Goal: Information Seeking & Learning: Learn about a topic

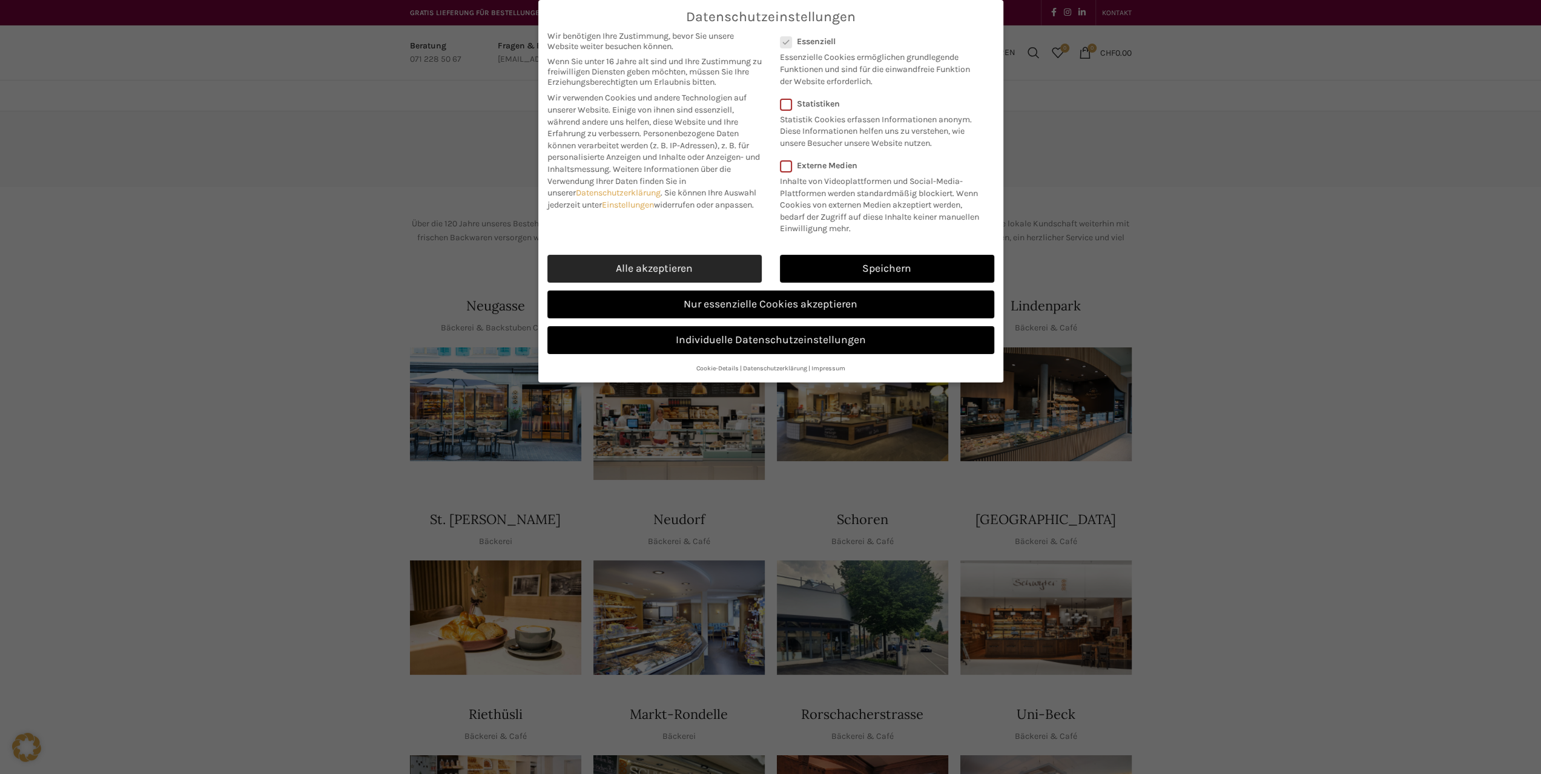
click at [690, 265] on link "Alle akzeptieren" at bounding box center [654, 269] width 214 height 28
checkbox input "true"
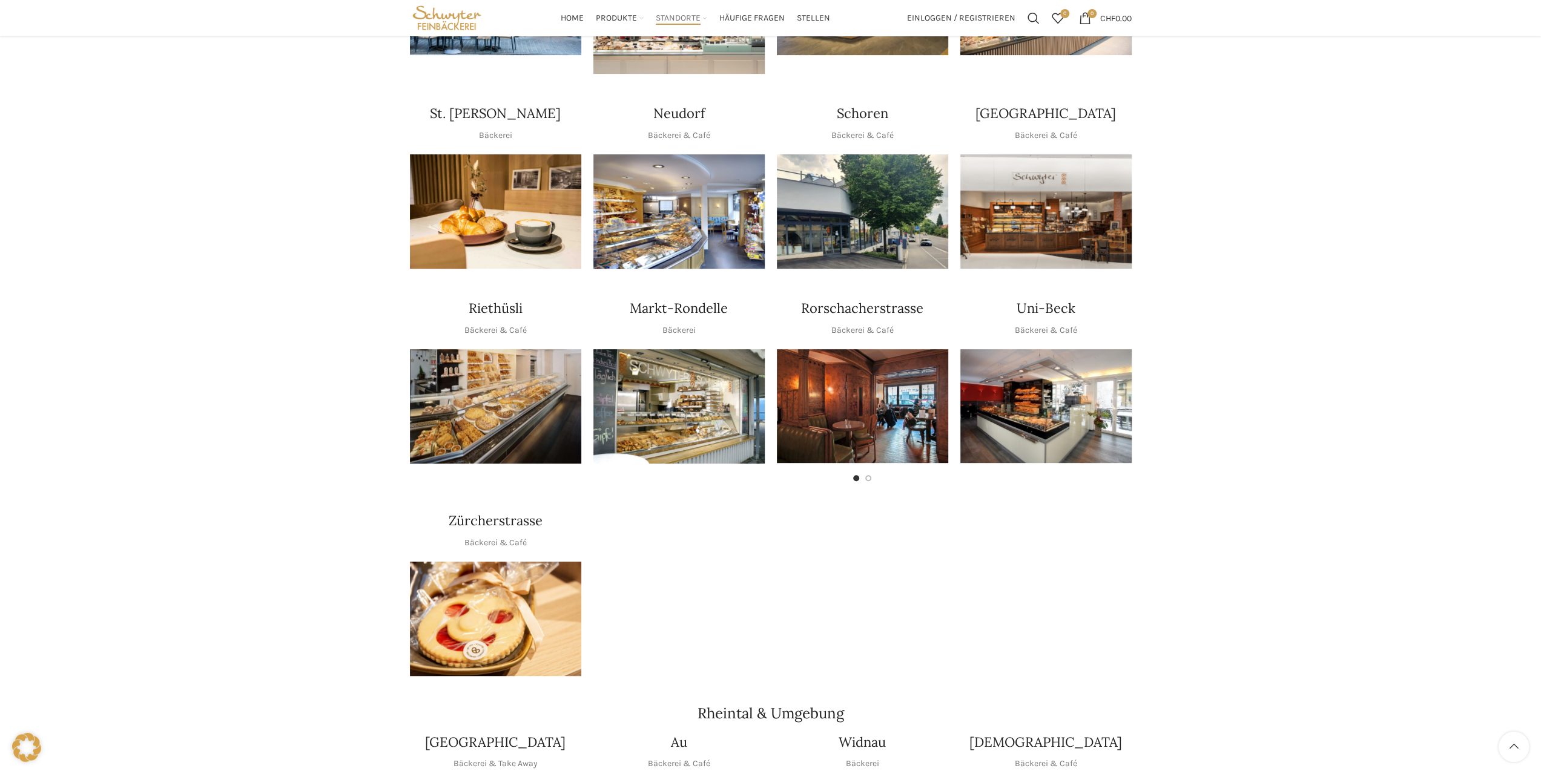
scroll to position [180, 0]
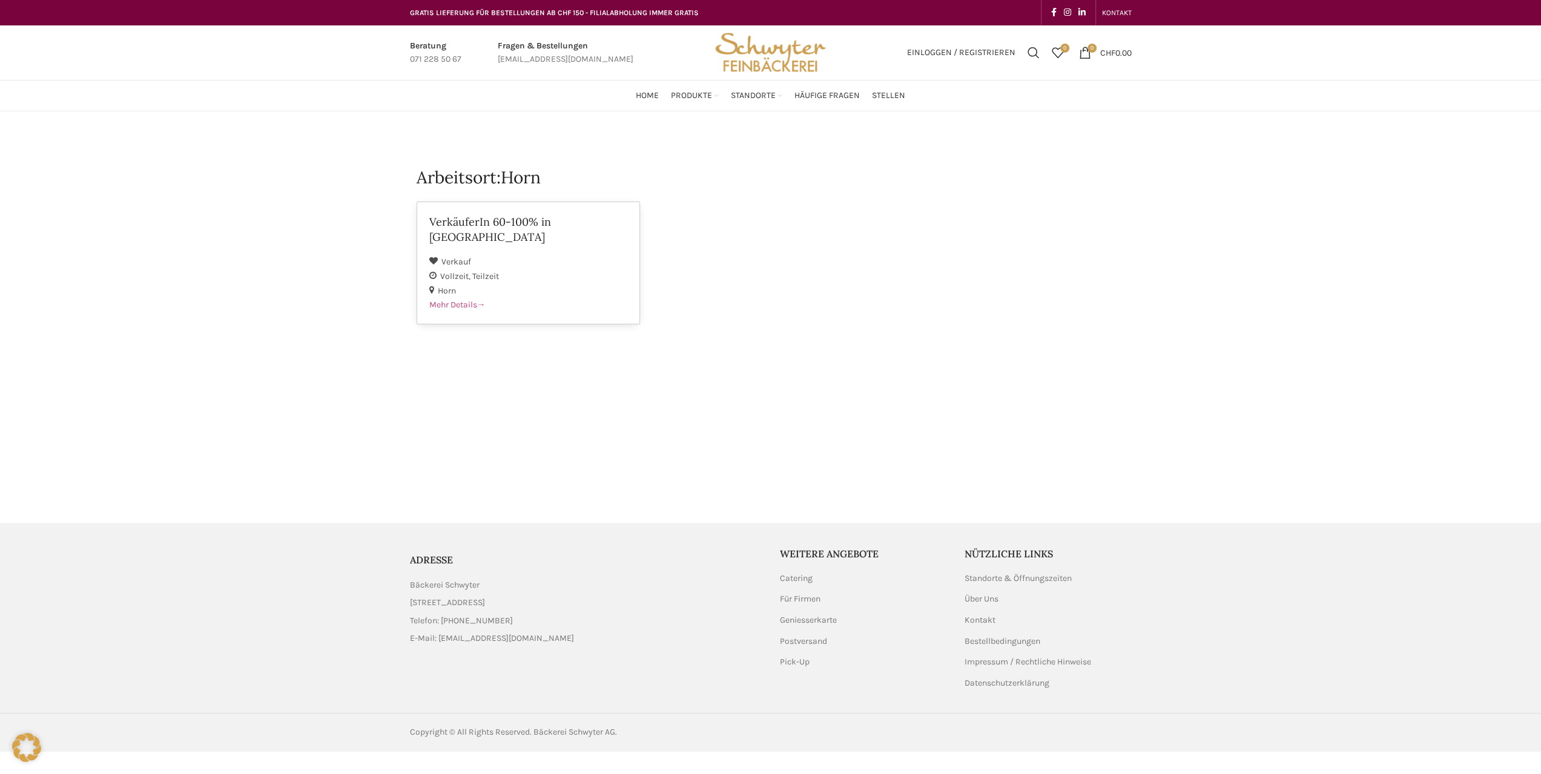
click at [465, 300] on span "Mehr Details" at bounding box center [457, 305] width 56 height 10
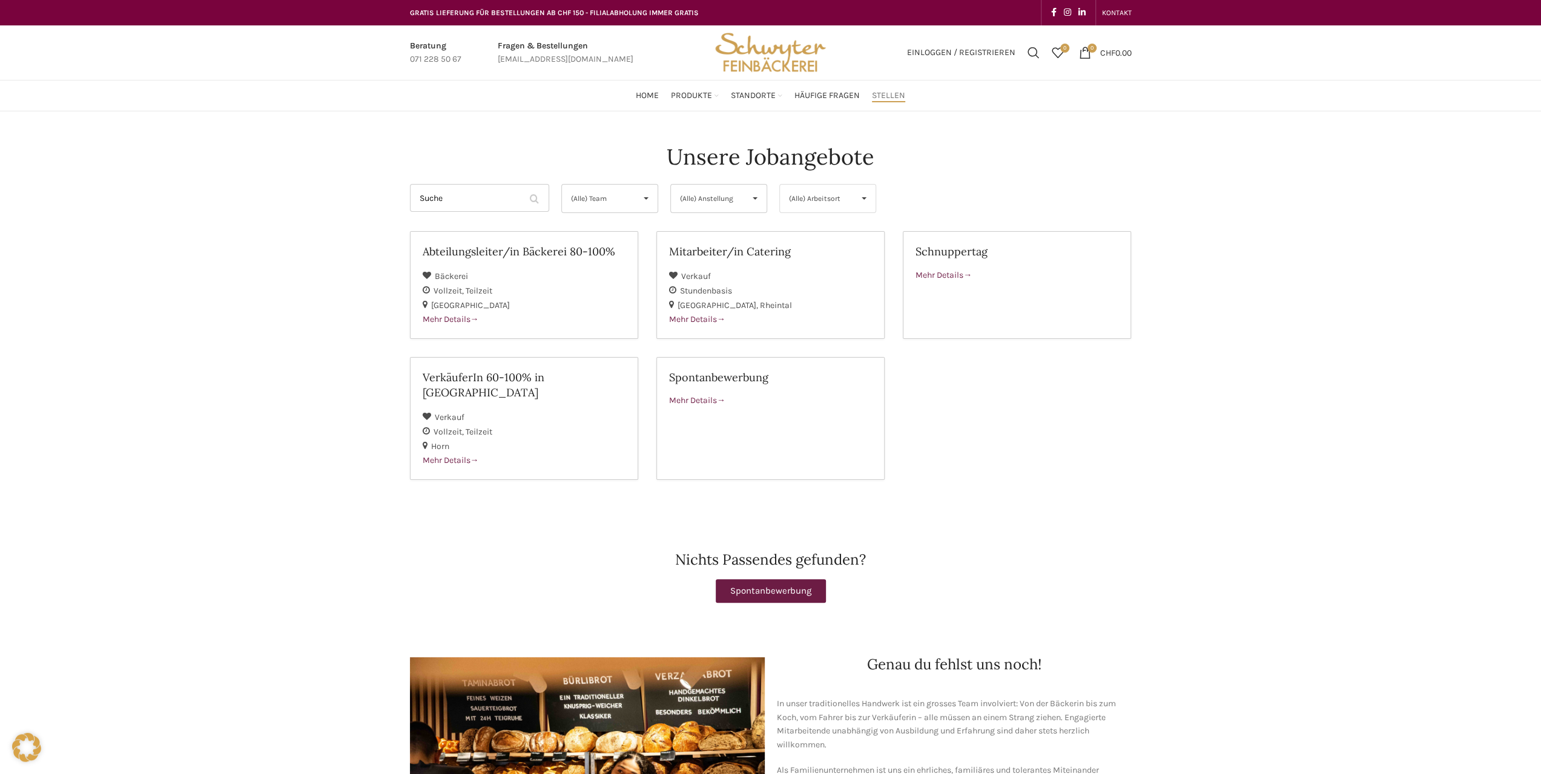
click at [828, 200] on span "(Alle) Arbeitsort" at bounding box center [818, 199] width 58 height 28
click at [798, 301] on li "Horn" at bounding box center [828, 301] width 96 height 24
select select "157"
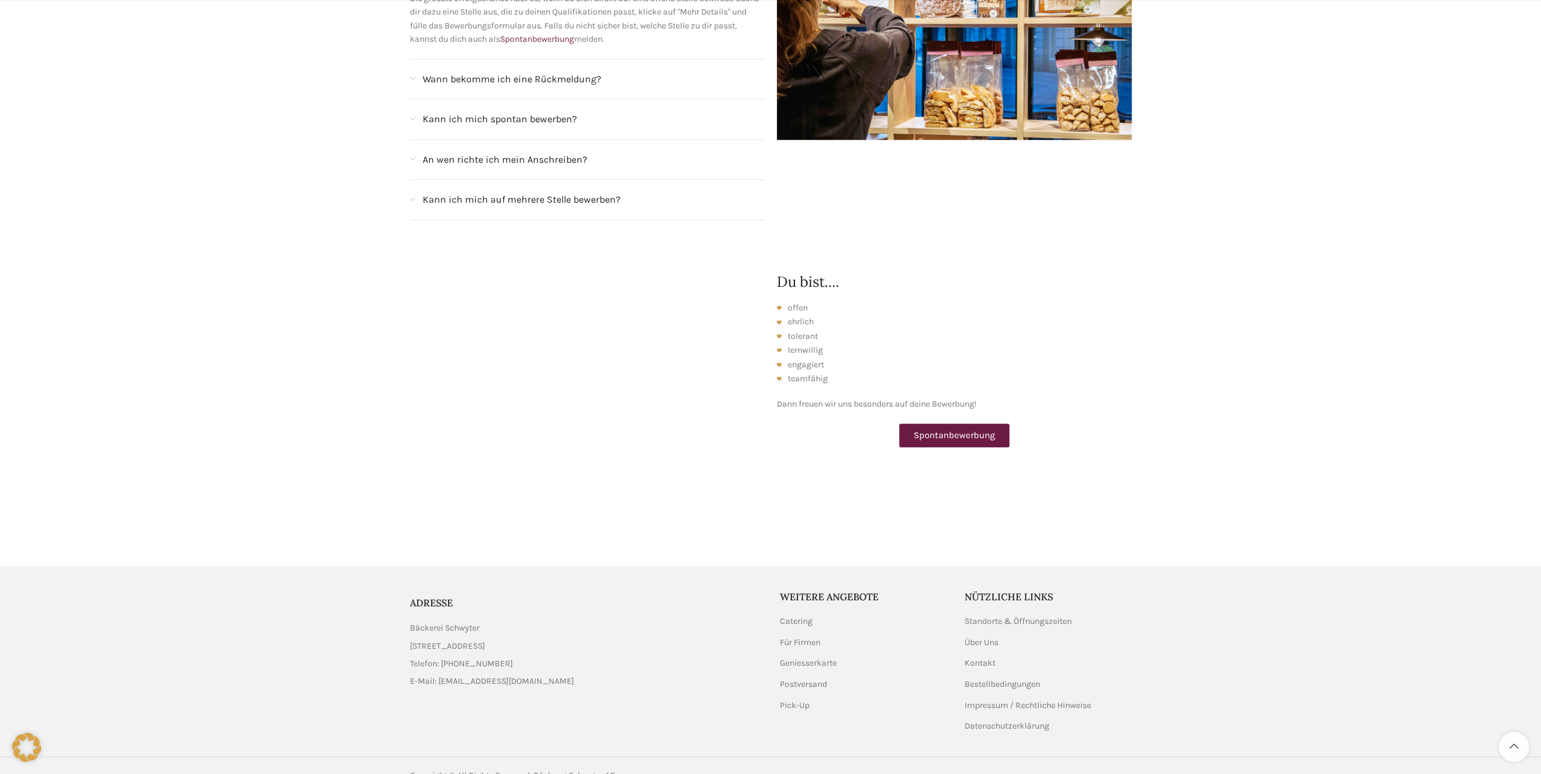
scroll to position [1098, 0]
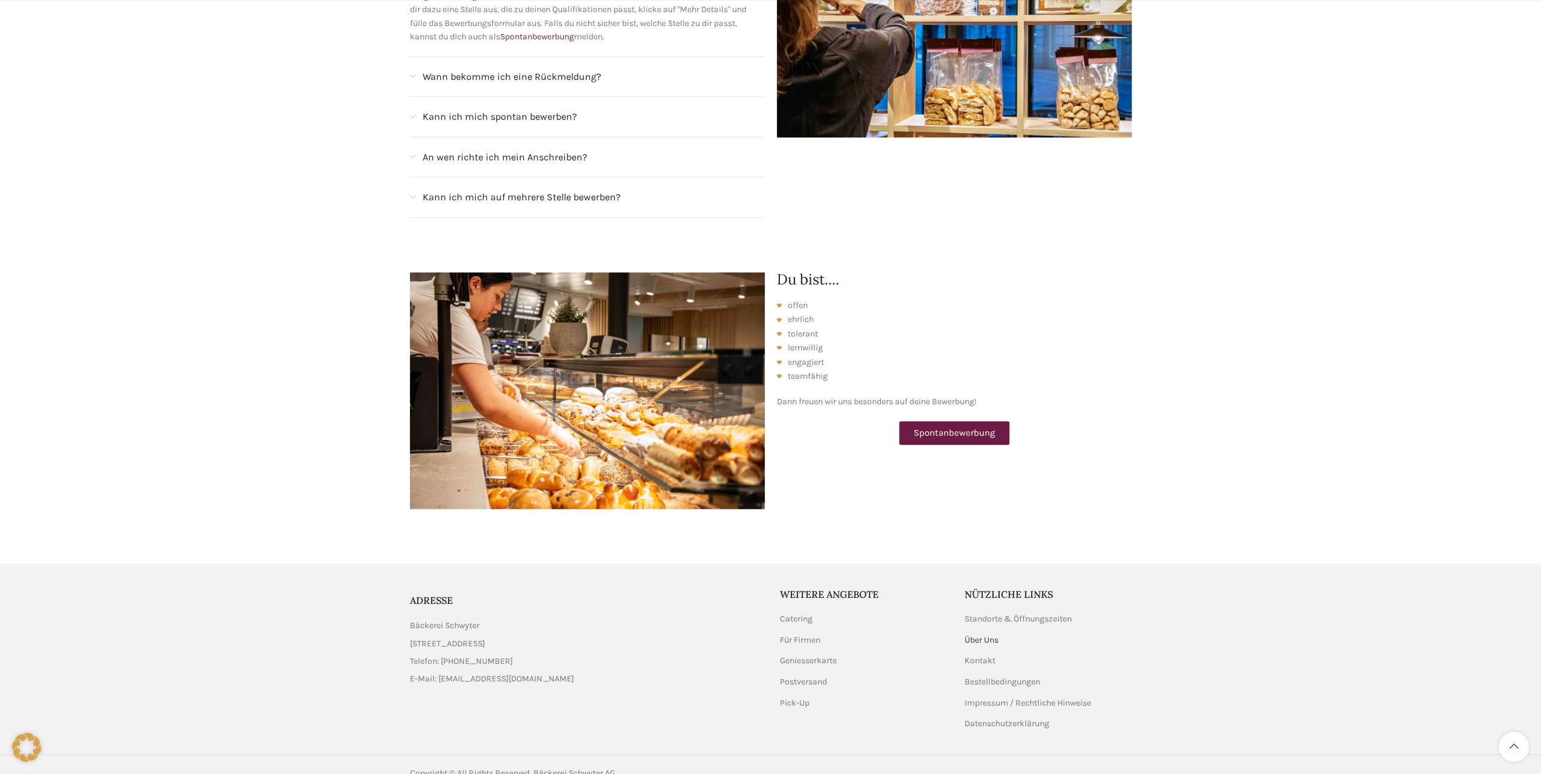
click at [974, 634] on link "Über Uns" at bounding box center [981, 640] width 35 height 12
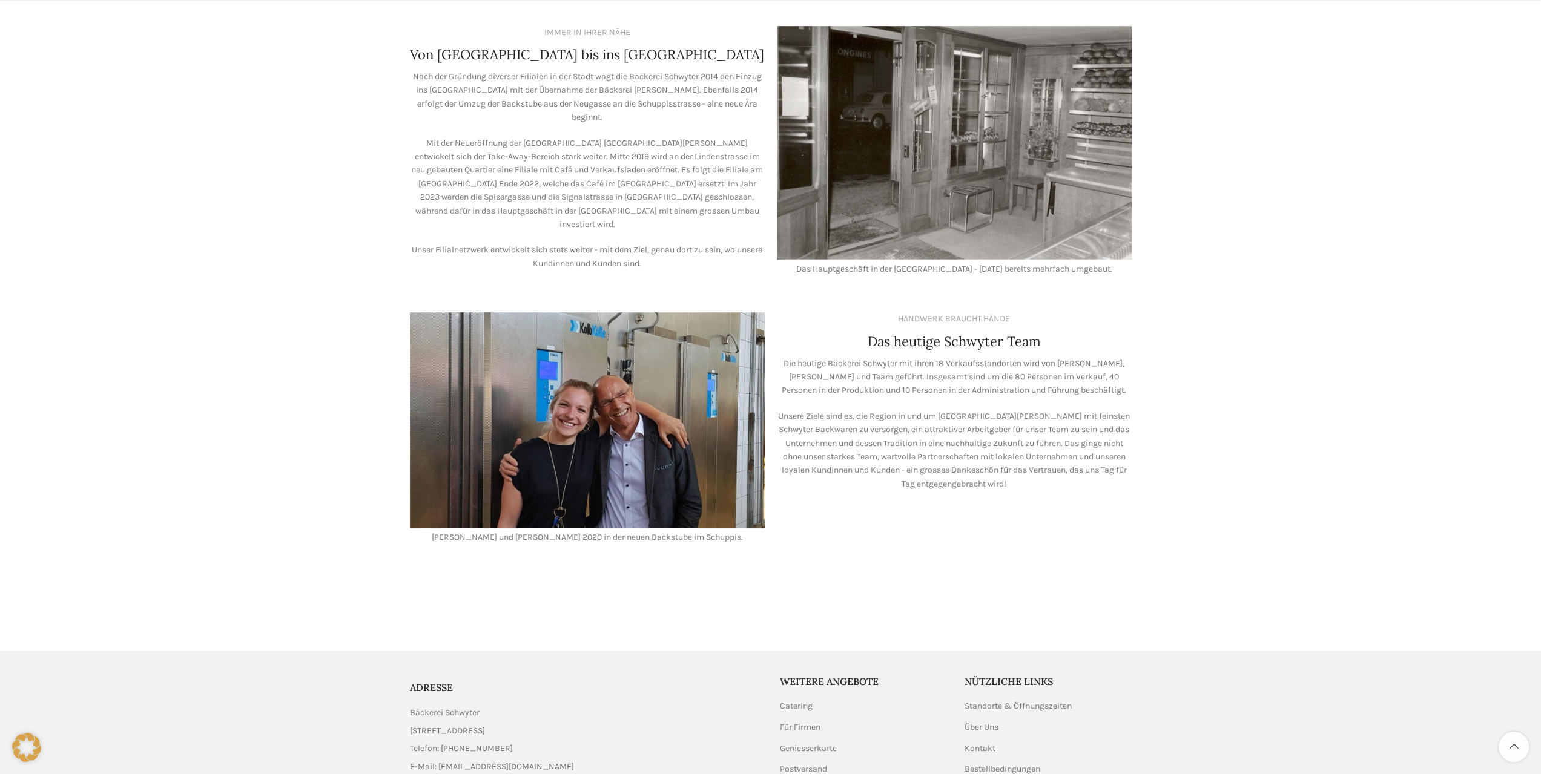
scroll to position [854, 0]
